Goal: Transaction & Acquisition: Purchase product/service

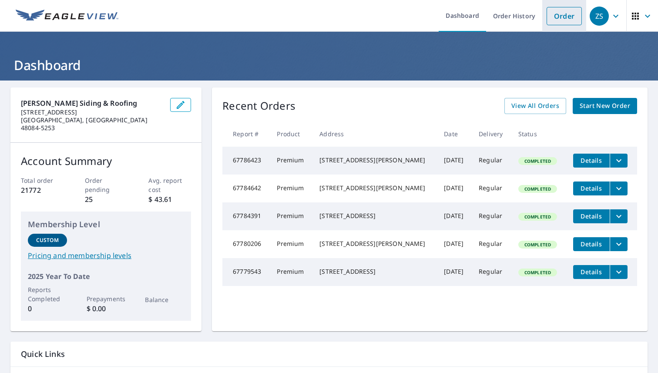
click at [324, 16] on link "Order" at bounding box center [564, 16] width 35 height 18
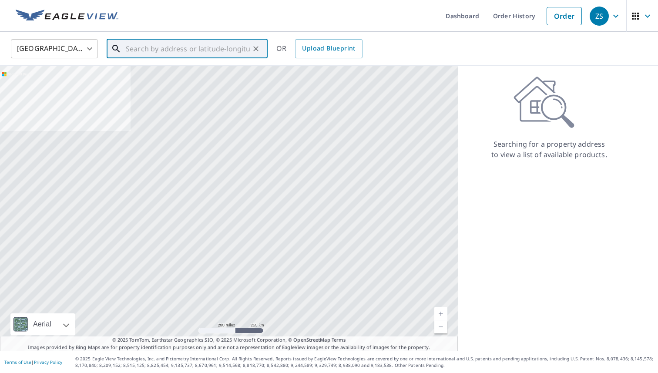
click at [216, 54] on input "text" at bounding box center [188, 49] width 124 height 24
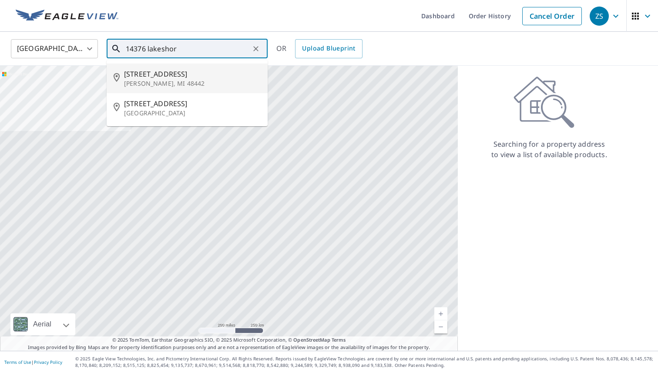
click at [186, 76] on span "[STREET_ADDRESS]" at bounding box center [192, 74] width 137 height 10
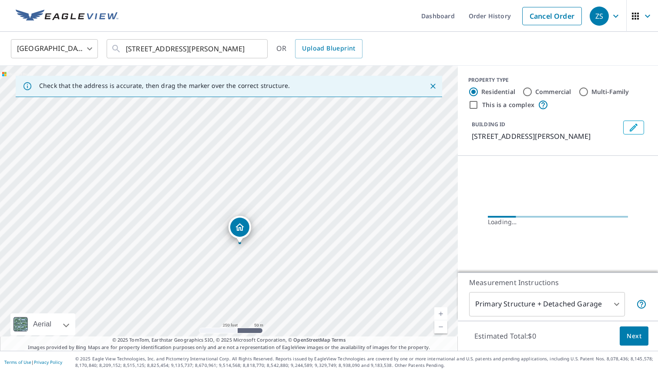
drag, startPoint x: 272, startPoint y: 203, endPoint x: 283, endPoint y: 240, distance: 37.7
click at [283, 240] on div "[STREET_ADDRESS][PERSON_NAME]" at bounding box center [229, 208] width 458 height 285
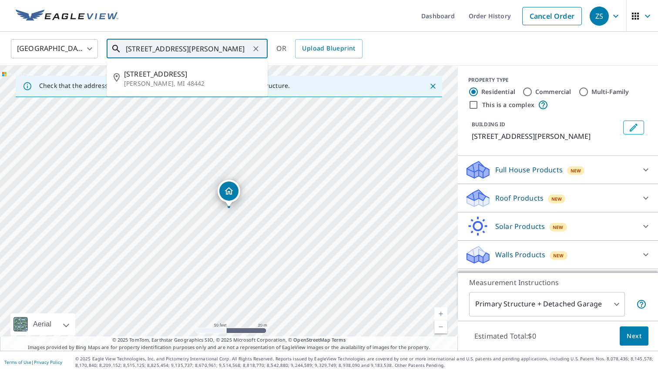
drag, startPoint x: 212, startPoint y: 47, endPoint x: 192, endPoint y: 46, distance: 19.2
click at [192, 46] on input "[STREET_ADDRESS][PERSON_NAME]" at bounding box center [188, 49] width 124 height 24
drag, startPoint x: 231, startPoint y: 50, endPoint x: 191, endPoint y: 47, distance: 39.7
click at [191, 47] on input "[STREET_ADDRESS]" at bounding box center [188, 49] width 124 height 24
click at [162, 116] on p "[GEOGRAPHIC_DATA]" at bounding box center [192, 113] width 137 height 9
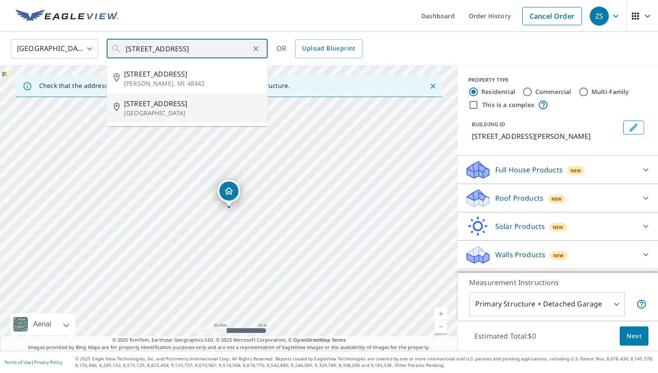
type input "[STREET_ADDRESS]"
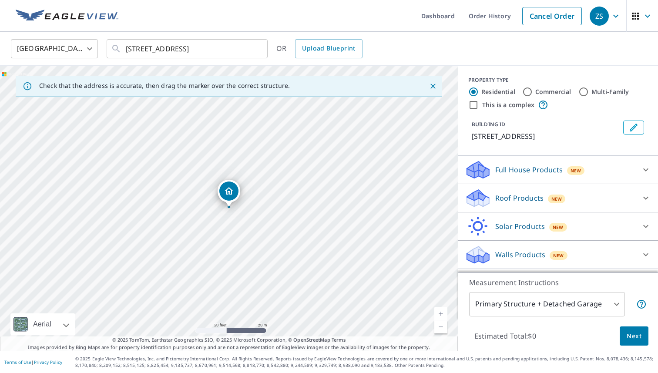
click at [324, 205] on div "Roof Products New" at bounding box center [550, 198] width 171 height 20
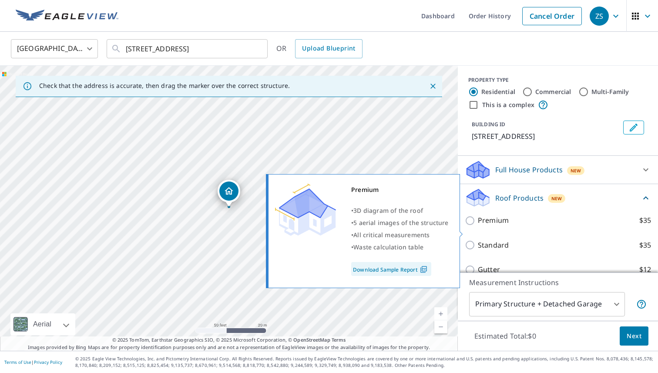
click at [324, 226] on p "Premium" at bounding box center [493, 220] width 31 height 11
click at [324, 226] on input "Premium $35" at bounding box center [471, 221] width 13 height 10
checkbox input "true"
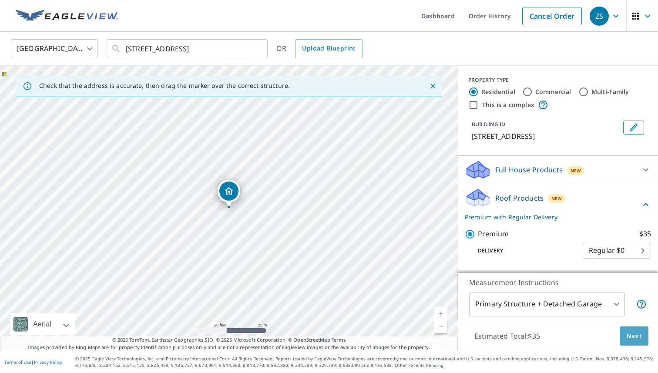
click at [324, 335] on span "Next" at bounding box center [634, 336] width 15 height 11
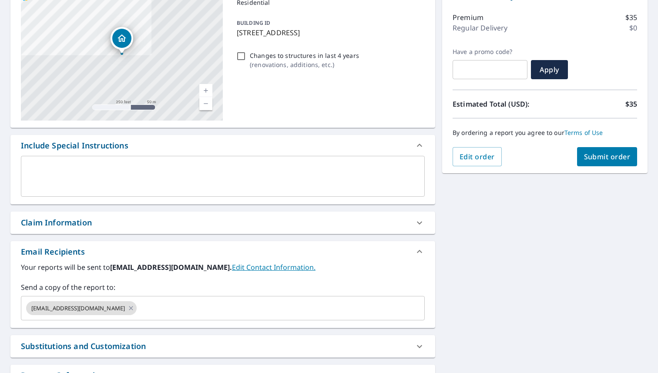
scroll to position [109, 0]
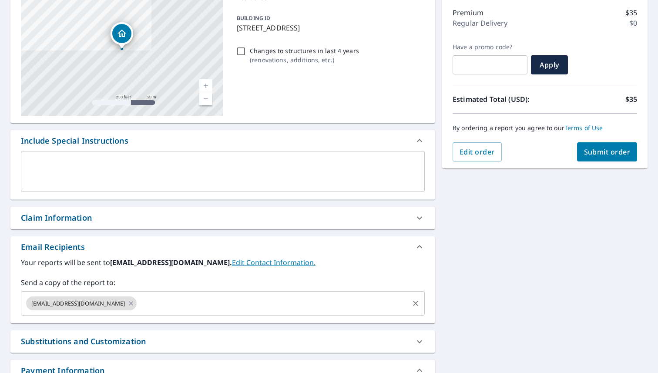
click at [195, 297] on input "text" at bounding box center [273, 303] width 270 height 17
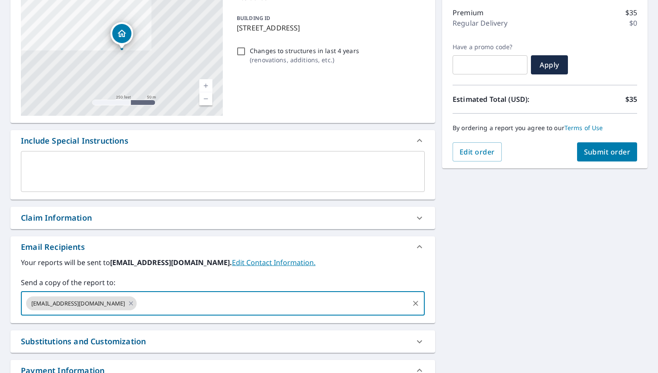
type input "[PERSON_NAME][EMAIL_ADDRESS][DOMAIN_NAME][PERSON_NAME]"
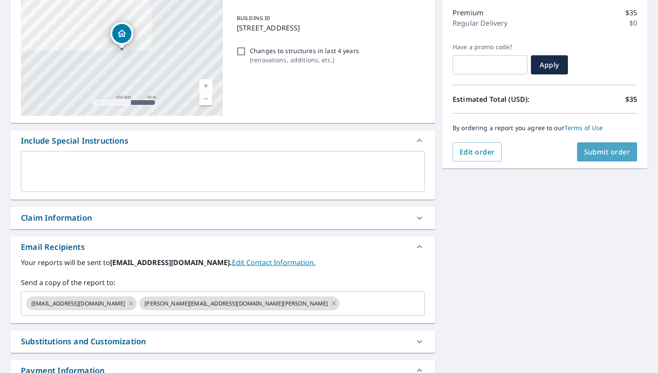
click at [324, 157] on button "Submit order" at bounding box center [607, 151] width 61 height 19
checkbox input "true"
